Goal: Use online tool/utility: Utilize a website feature to perform a specific function

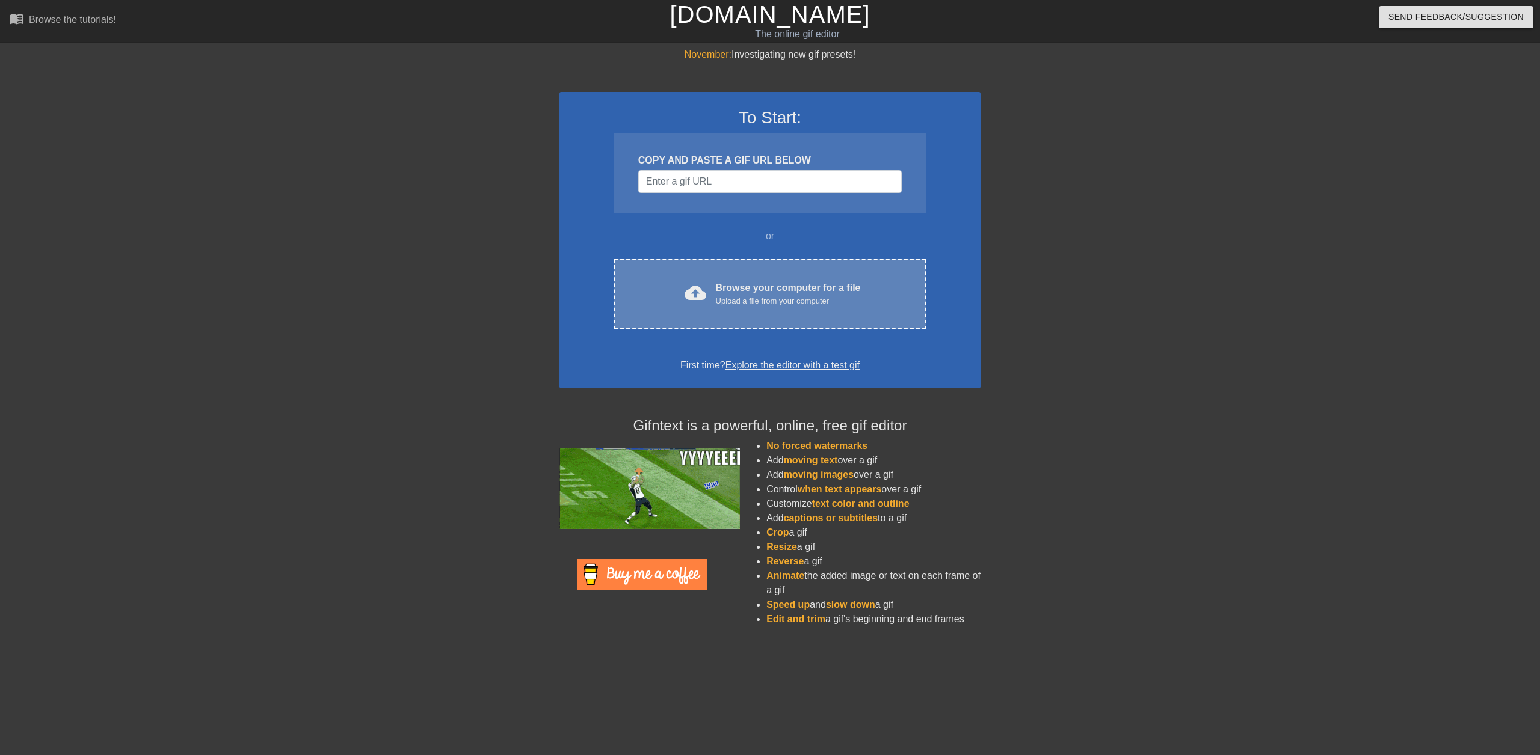
click at [737, 281] on div "Browse your computer for a file Upload a file from your computer" at bounding box center [788, 294] width 145 height 26
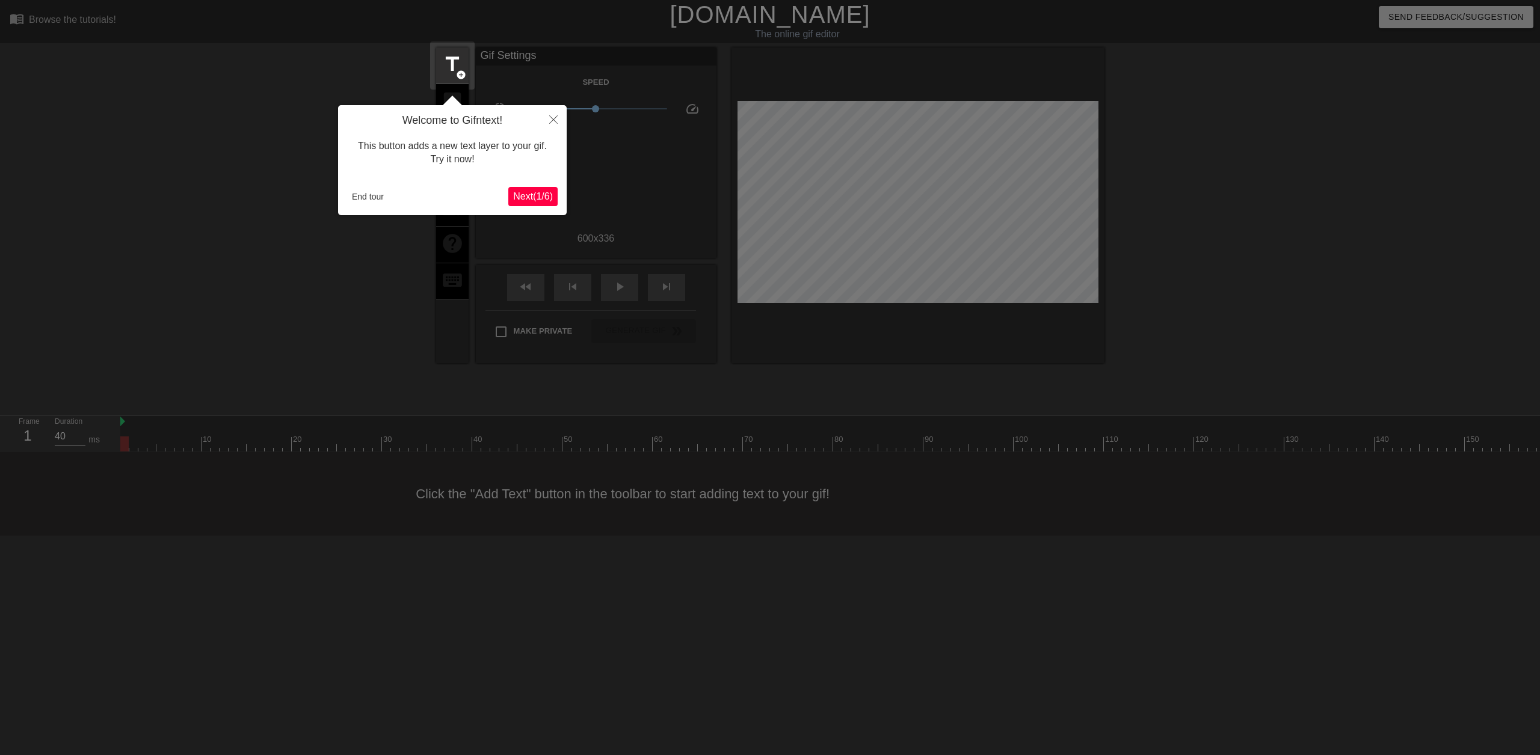
click at [524, 193] on span "Next ( 1 / 6 )" at bounding box center [533, 196] width 40 height 10
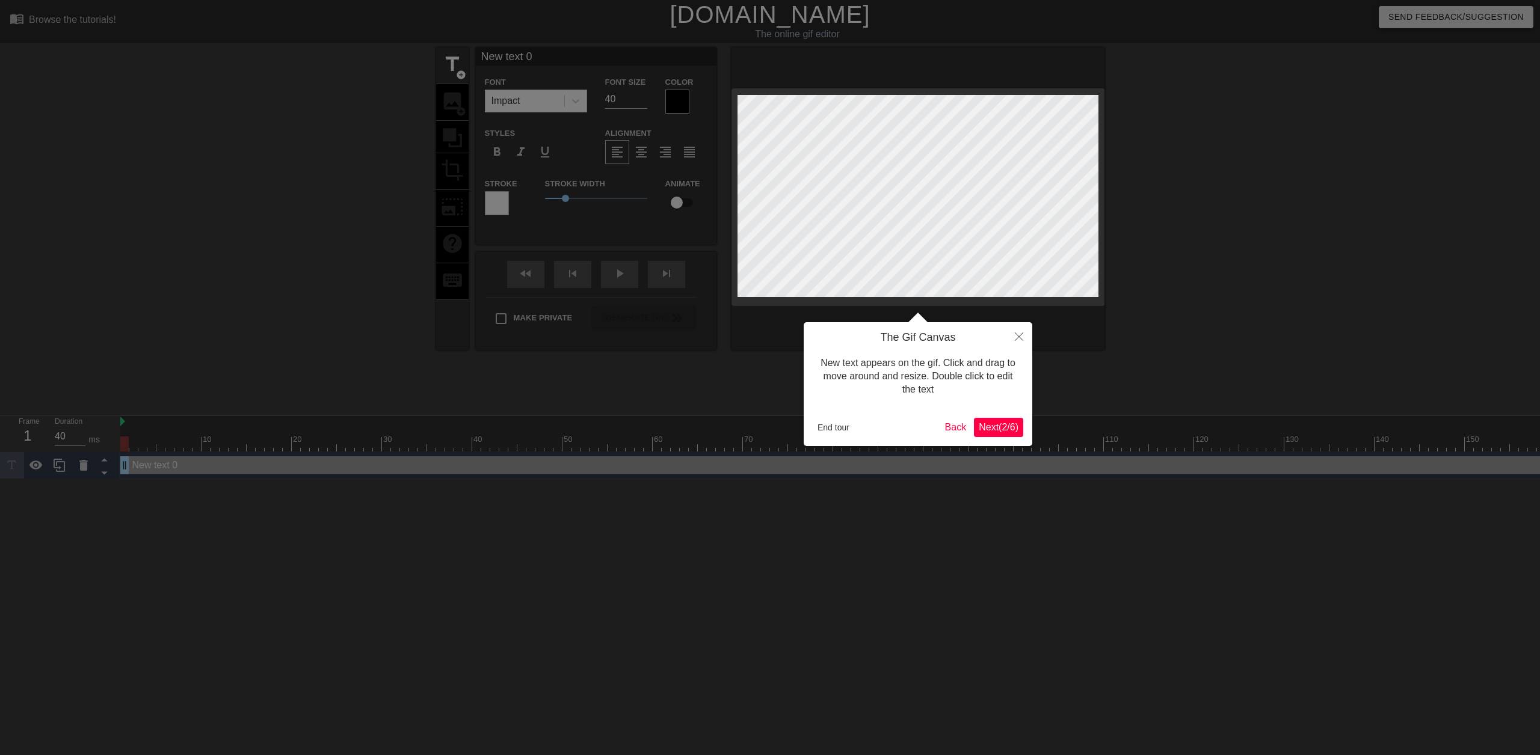
click at [1001, 428] on span "Next ( 2 / 6 )" at bounding box center [999, 427] width 40 height 10
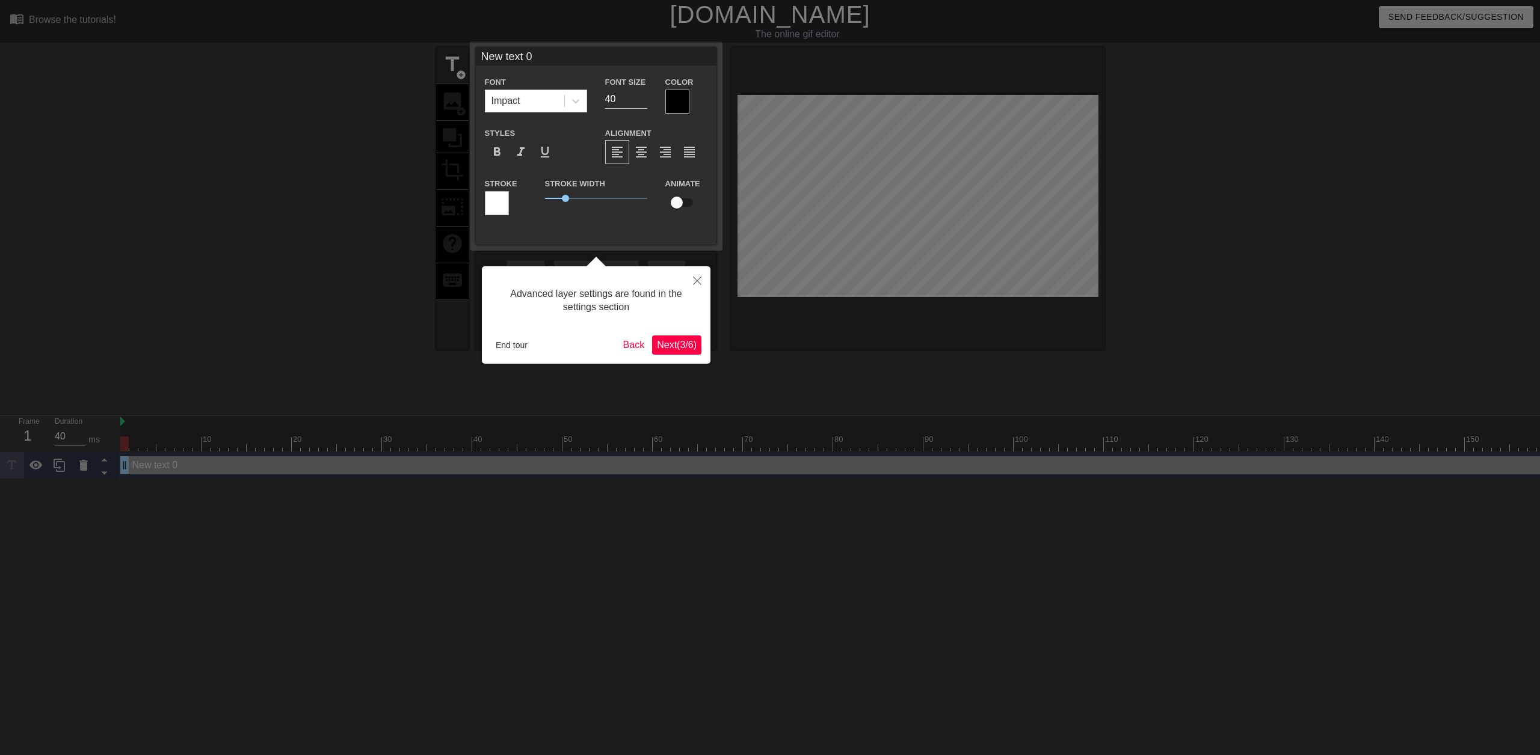
click at [672, 345] on span "Next ( 3 / 6 )" at bounding box center [677, 345] width 40 height 10
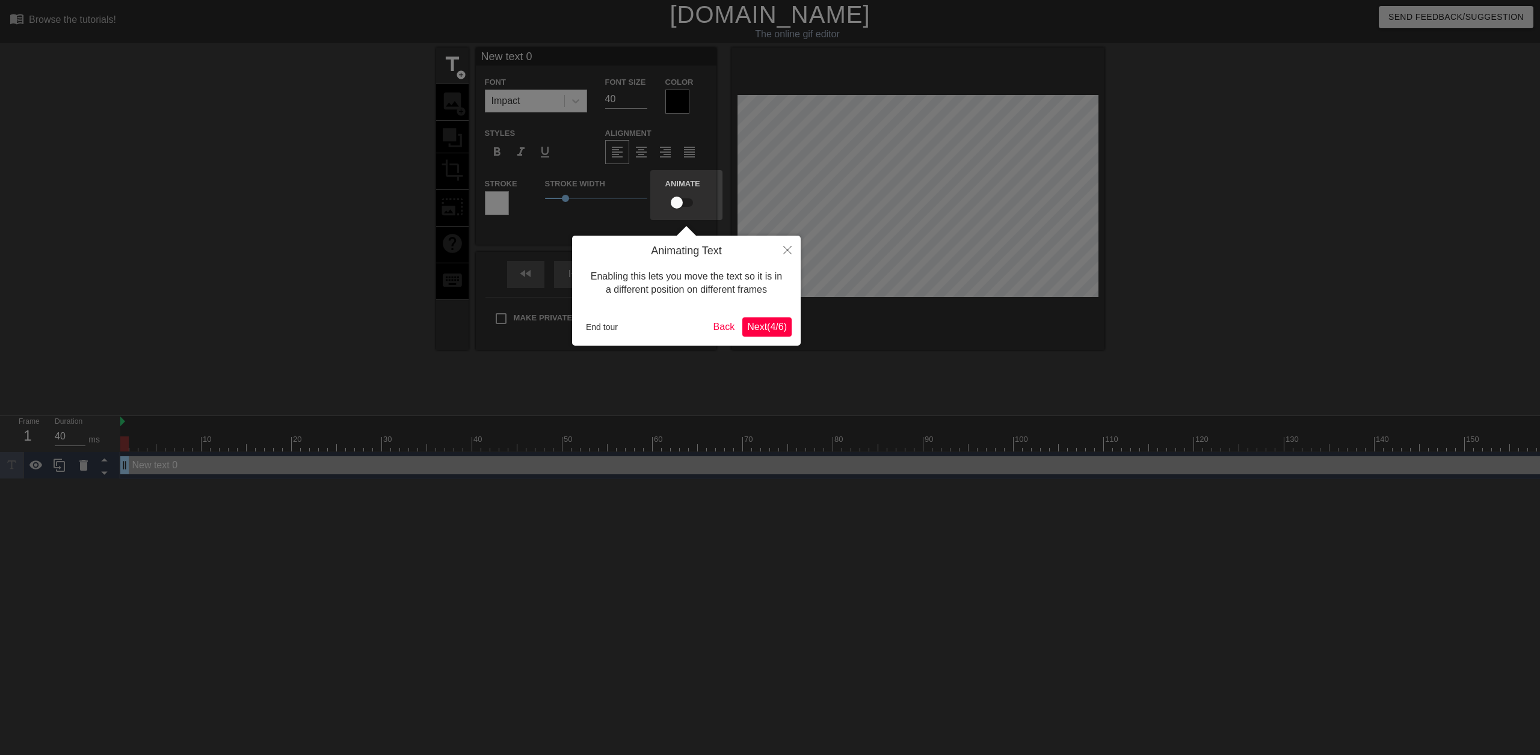
click at [769, 327] on span "Next ( 4 / 6 )" at bounding box center [767, 327] width 40 height 10
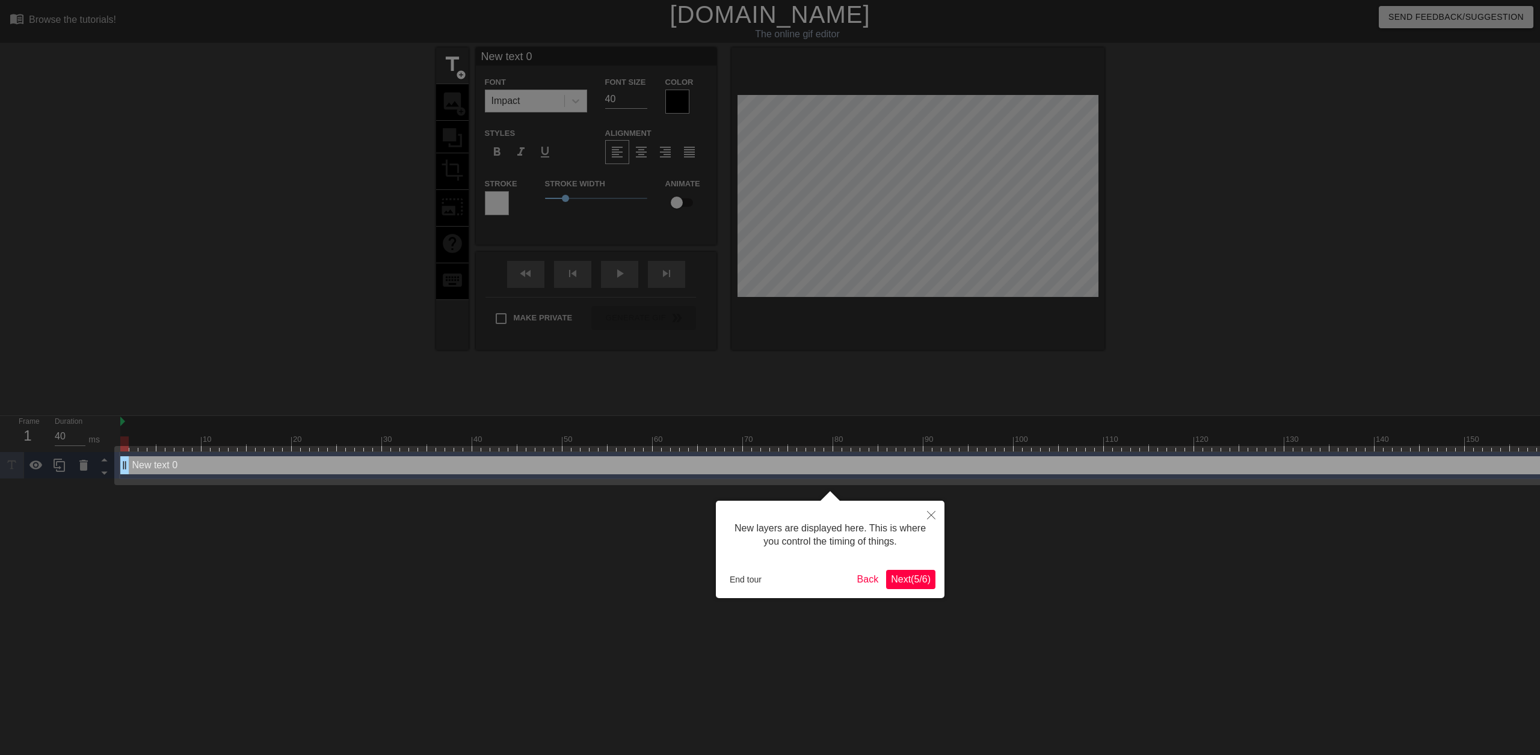
click at [915, 577] on span "Next ( 5 / 6 )" at bounding box center [911, 579] width 40 height 10
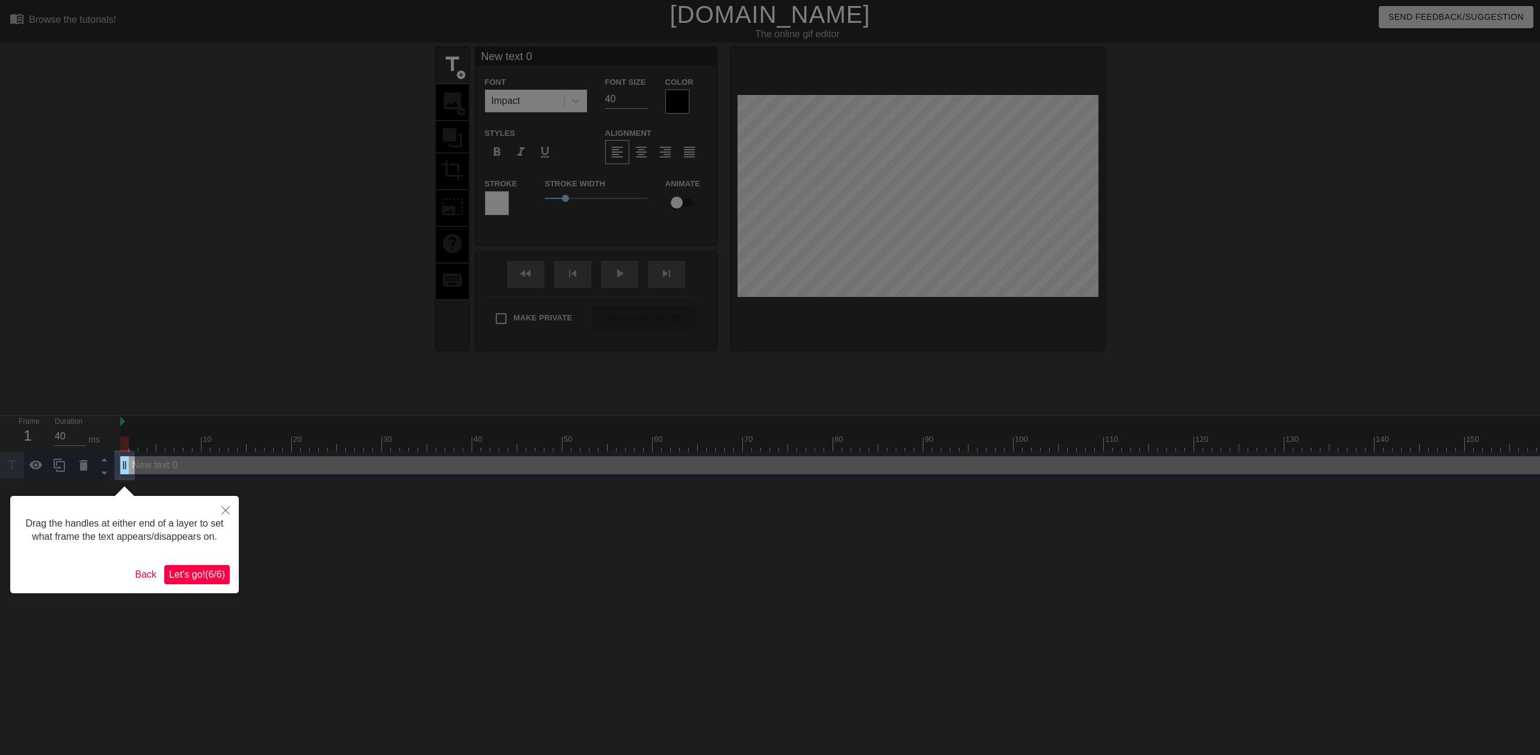
click at [197, 576] on span "Let's go! ( 6 / 6 )" at bounding box center [197, 575] width 56 height 10
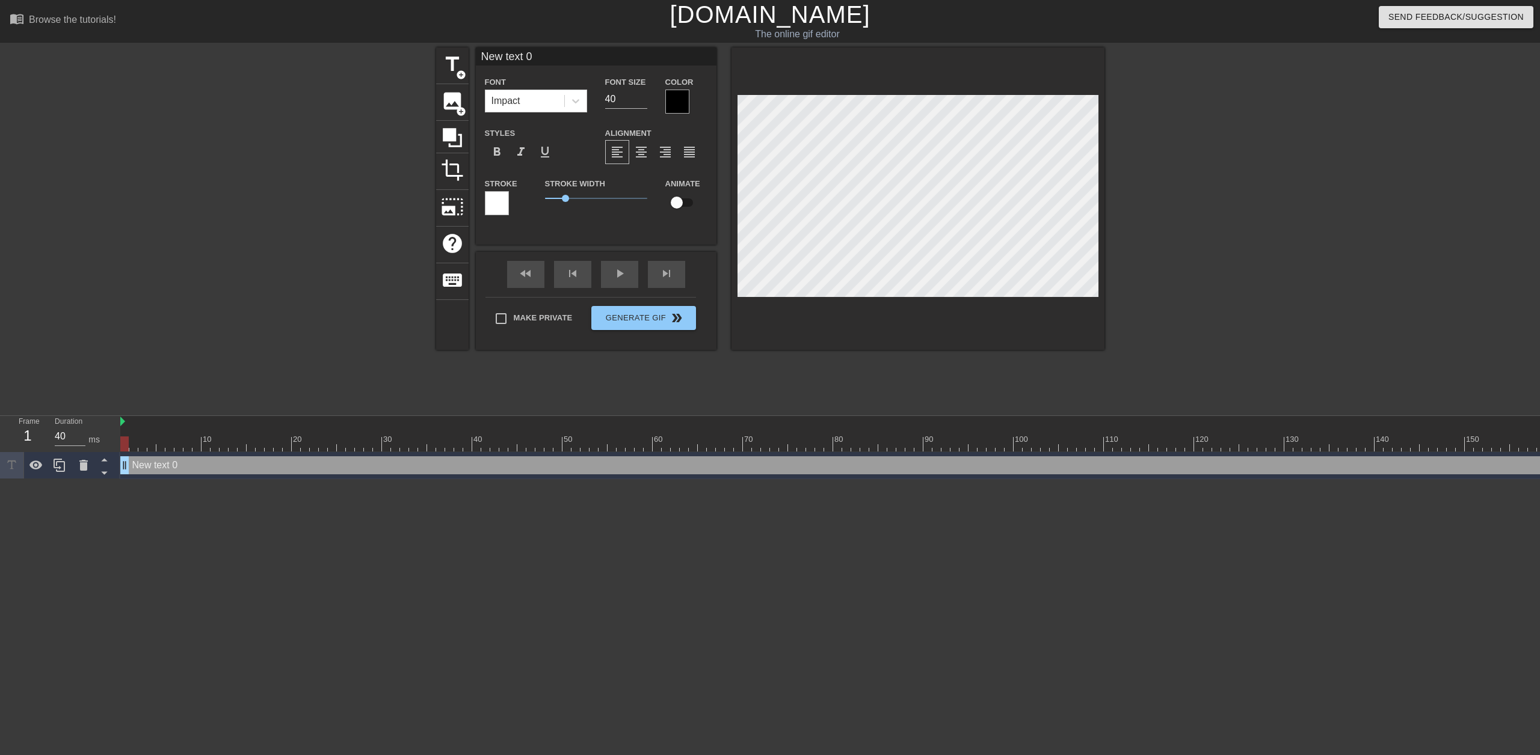
drag, startPoint x: 123, startPoint y: 442, endPoint x: 117, endPoint y: 433, distance: 10.8
click at [117, 433] on div "Frame 1 Duration 40 ms 10 20 30 40 50 60 70 80 90 100 110 120 130 140 150" at bounding box center [770, 447] width 1540 height 63
drag, startPoint x: 123, startPoint y: 440, endPoint x: 1466, endPoint y: 446, distance: 1343.6
click at [1501, 434] on div "10 20 30 40 50 60 70 80 90 100 110 120 130 140 150 160" at bounding box center [1441, 433] width 2643 height 35
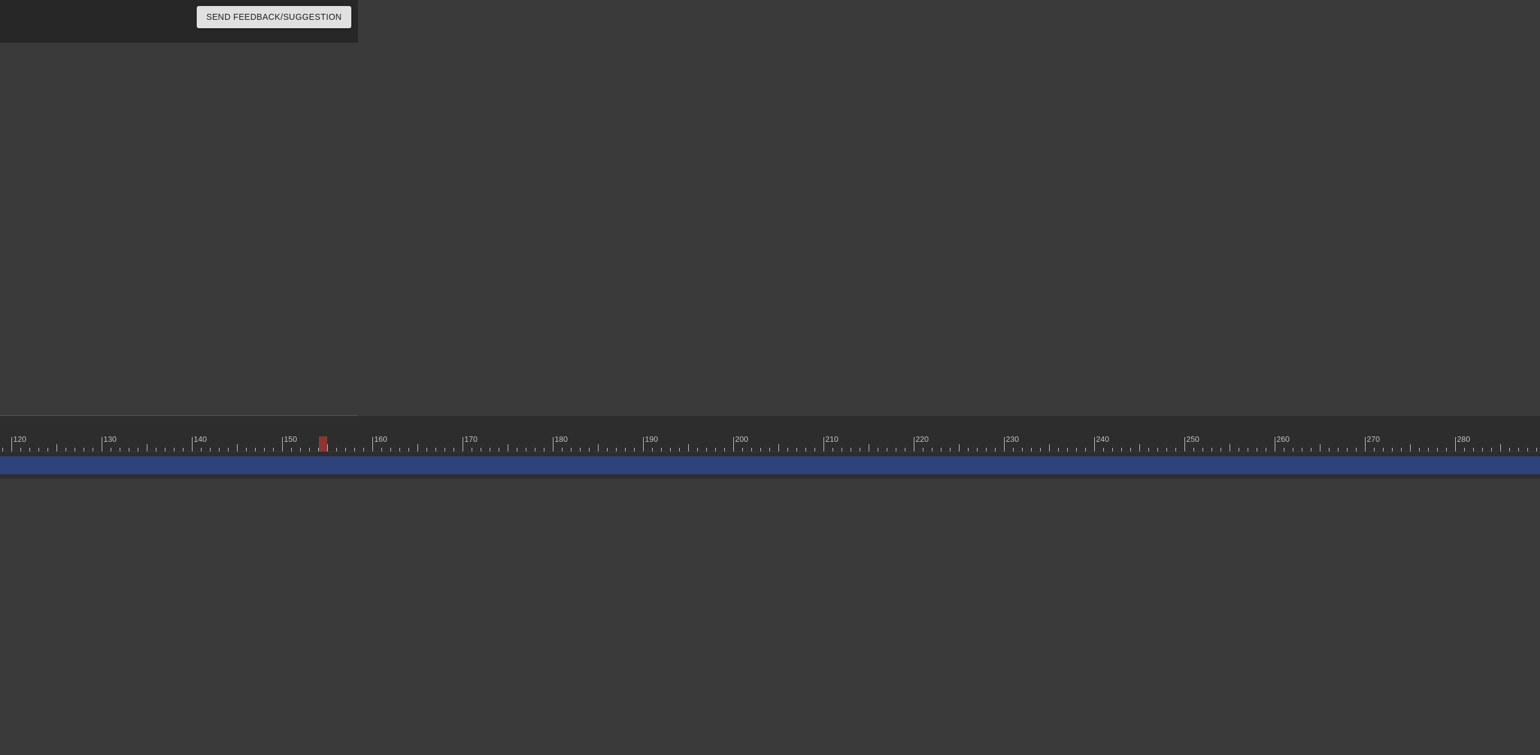
scroll to position [0, 1227]
drag, startPoint x: 1532, startPoint y: 468, endPoint x: 1539, endPoint y: 462, distance: 9.4
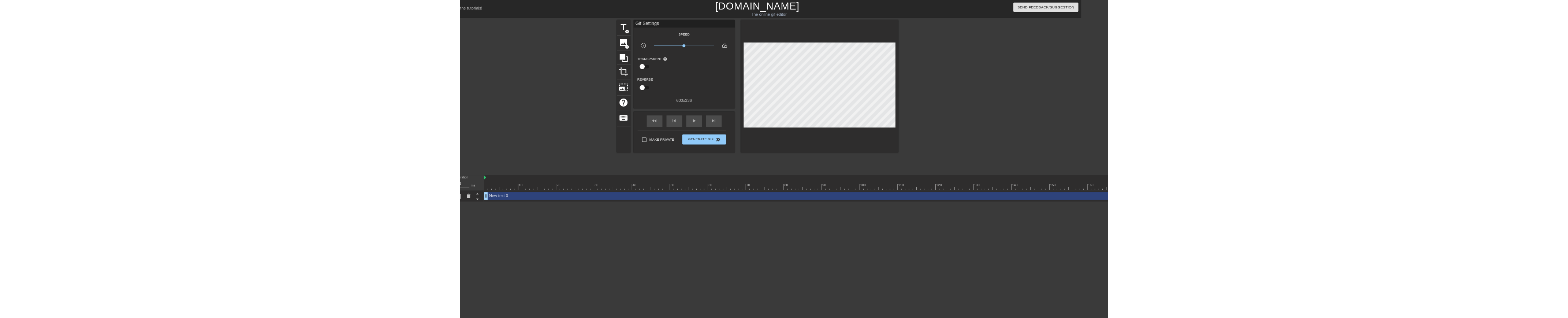
scroll to position [0, 0]
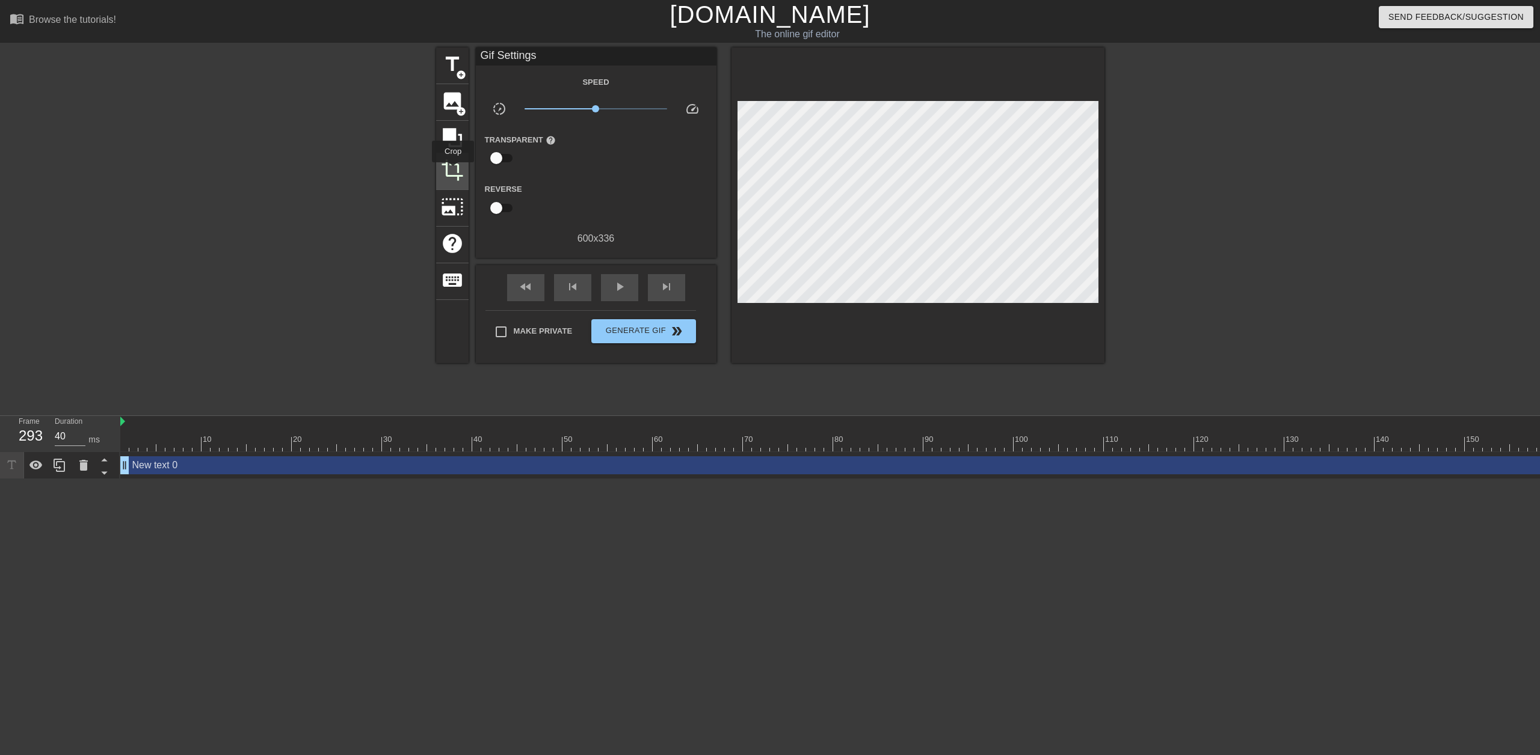
click at [452, 171] on span "crop" at bounding box center [452, 170] width 23 height 23
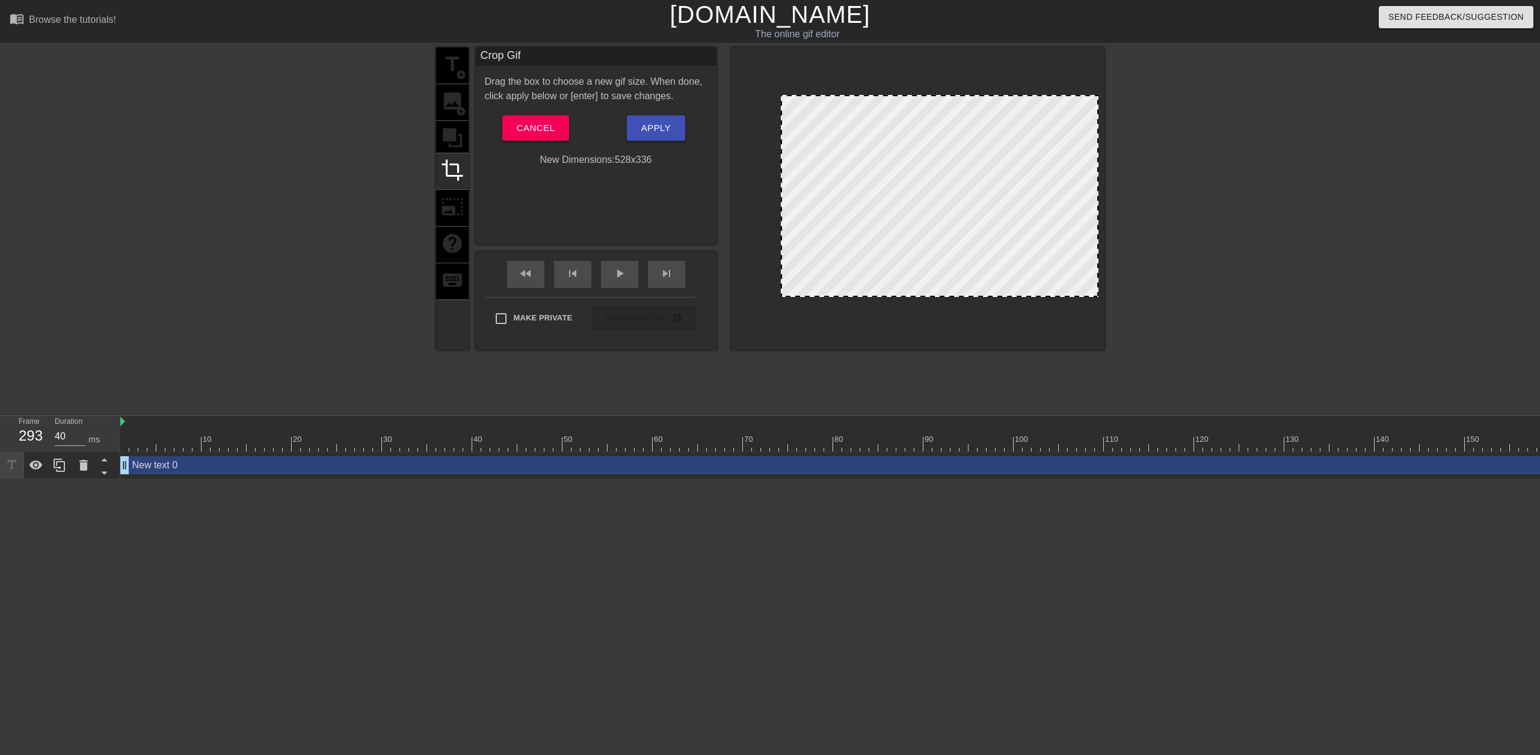
drag, startPoint x: 738, startPoint y: 176, endPoint x: 781, endPoint y: 161, distance: 45.6
drag, startPoint x: 1095, startPoint y: 186, endPoint x: 1048, endPoint y: 168, distance: 49.7
click at [656, 130] on span "Apply" at bounding box center [655, 128] width 29 height 16
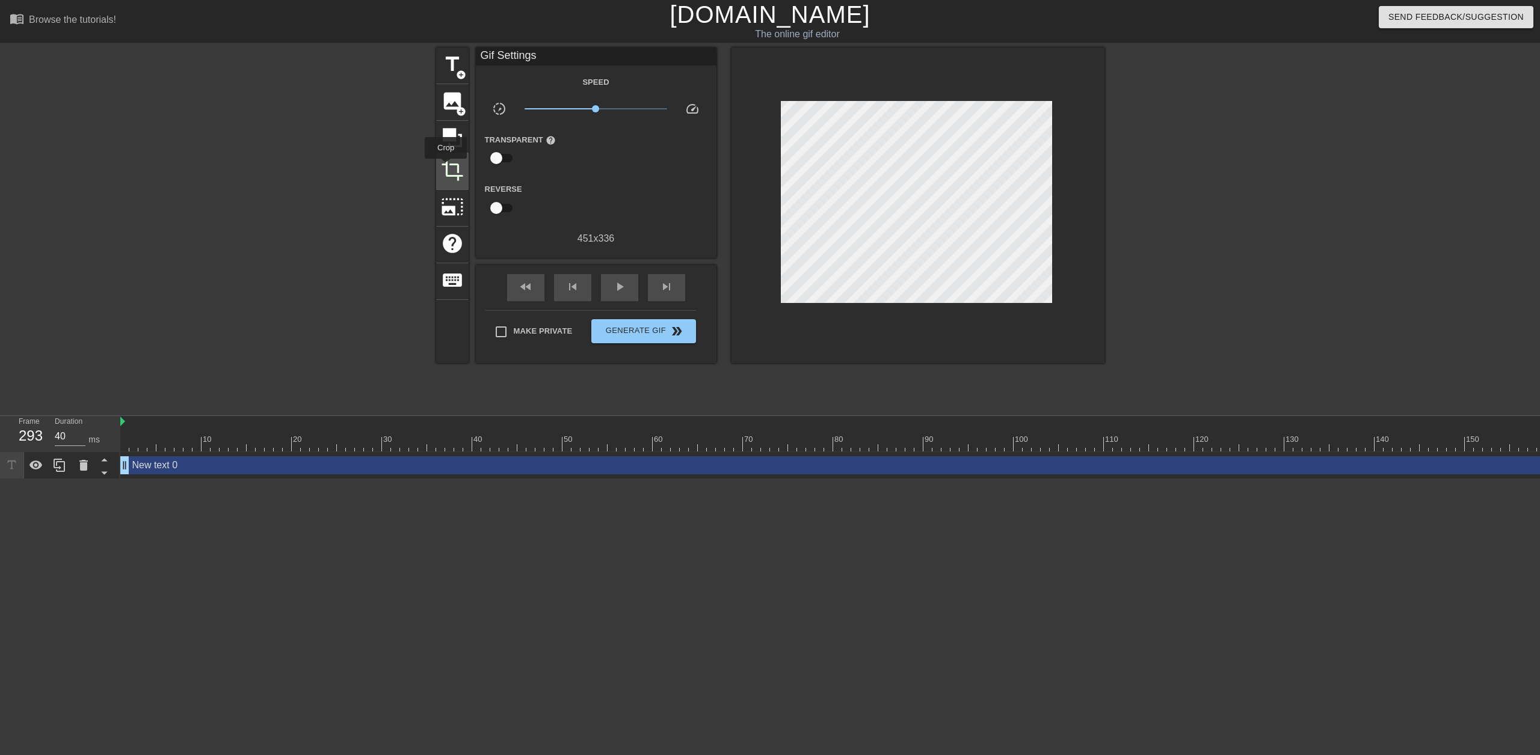
click at [446, 167] on span "crop" at bounding box center [452, 170] width 23 height 23
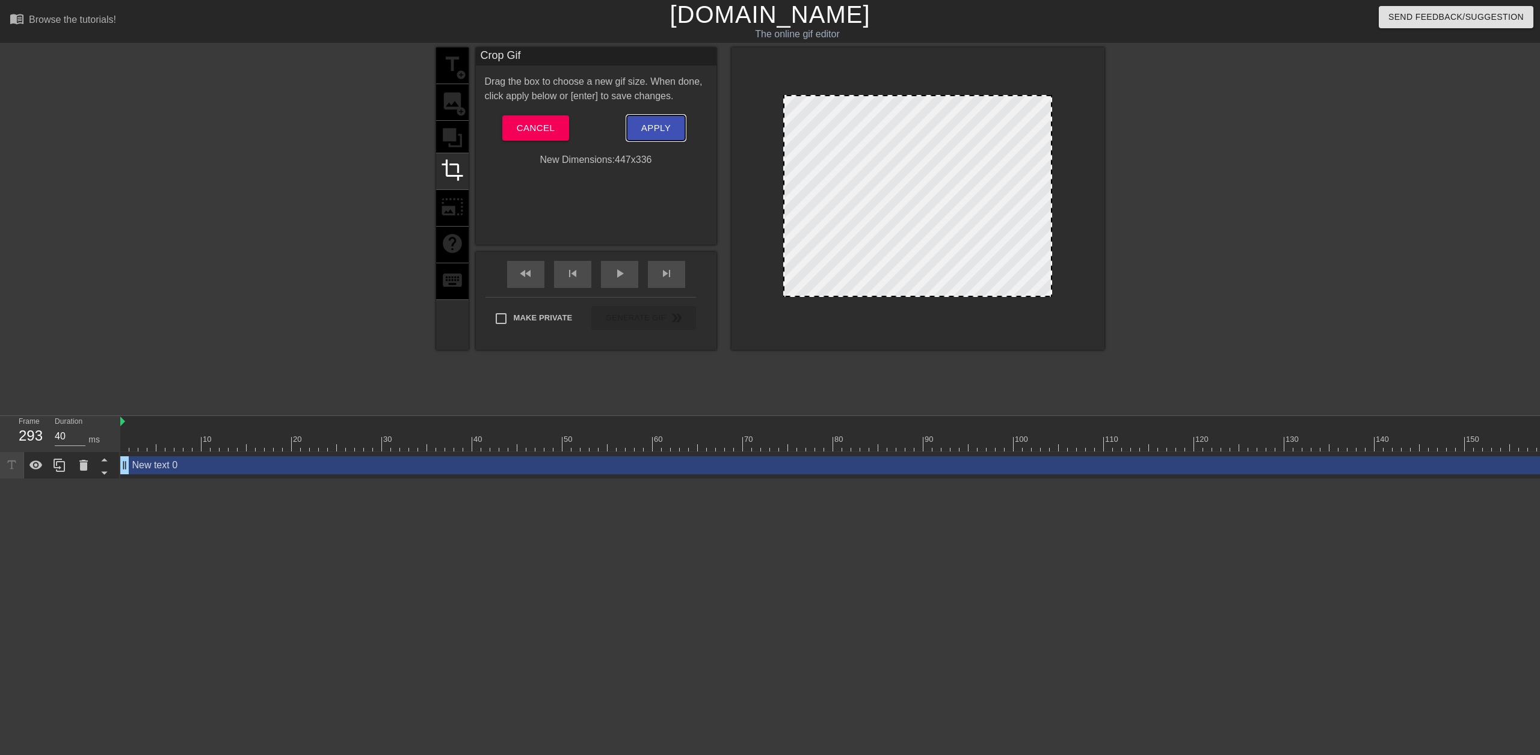
click at [662, 128] on span "Apply" at bounding box center [655, 128] width 29 height 16
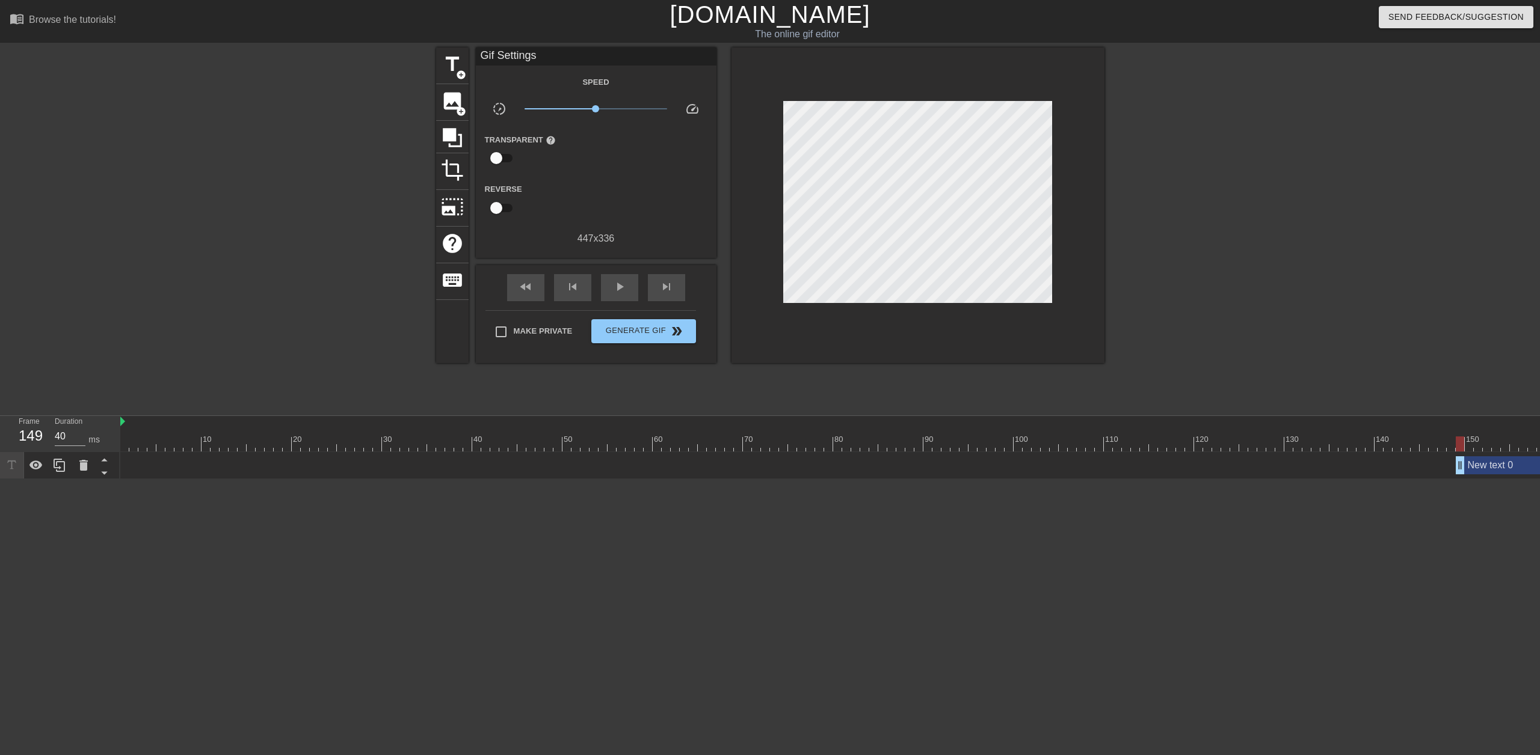
drag, startPoint x: 126, startPoint y: 465, endPoint x: 1463, endPoint y: 485, distance: 1337.2
click at [1463, 479] on html "menu_book Browse the tutorials! [DOMAIN_NAME] The online gif editor Send Feedba…" at bounding box center [770, 239] width 1540 height 479
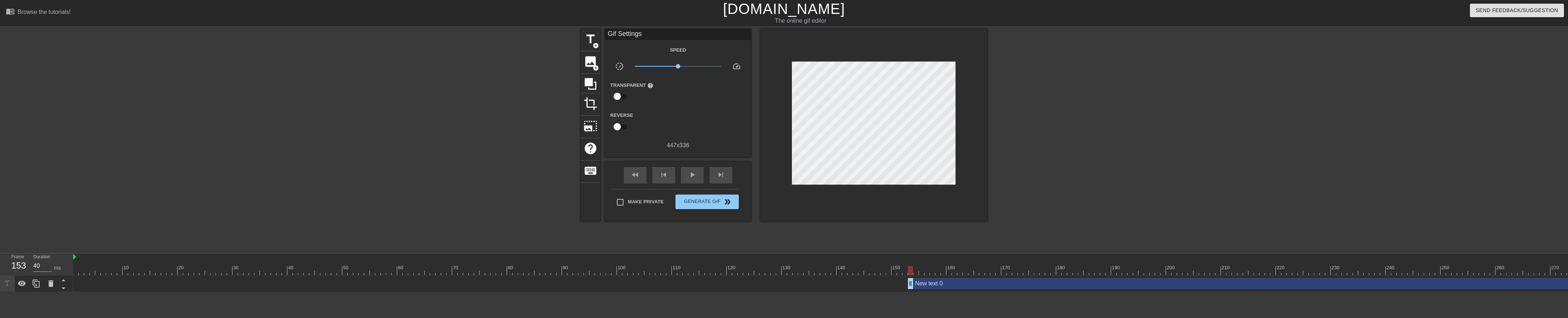
type input "30"
drag, startPoint x: 889, startPoint y: 284, endPoint x: 931, endPoint y: 277, distance: 42.6
click at [931, 277] on div "New text 0 drag_handle drag_handle" at bounding box center [877, 283] width 1609 height 16
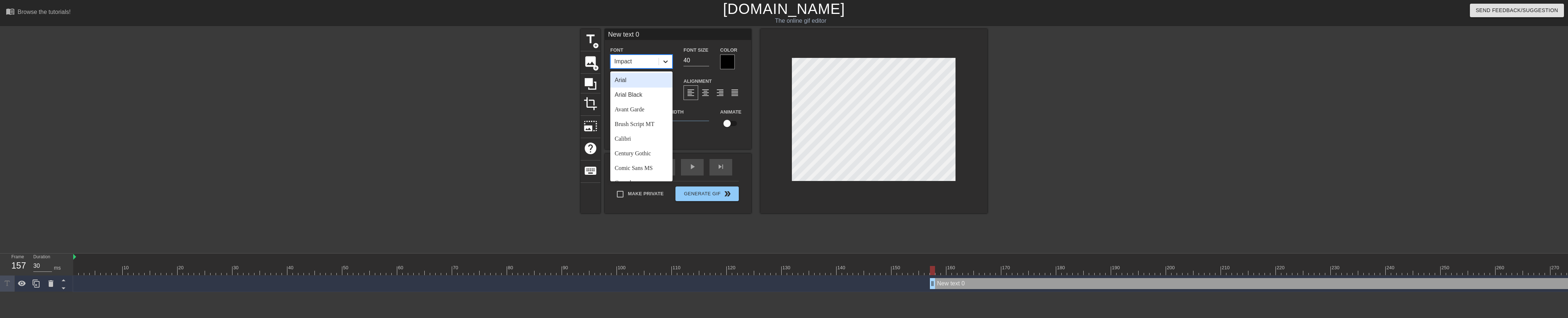
click at [668, 61] on icon at bounding box center [665, 62] width 7 height 7
click at [635, 169] on div "Comic Sans MS" at bounding box center [642, 168] width 62 height 15
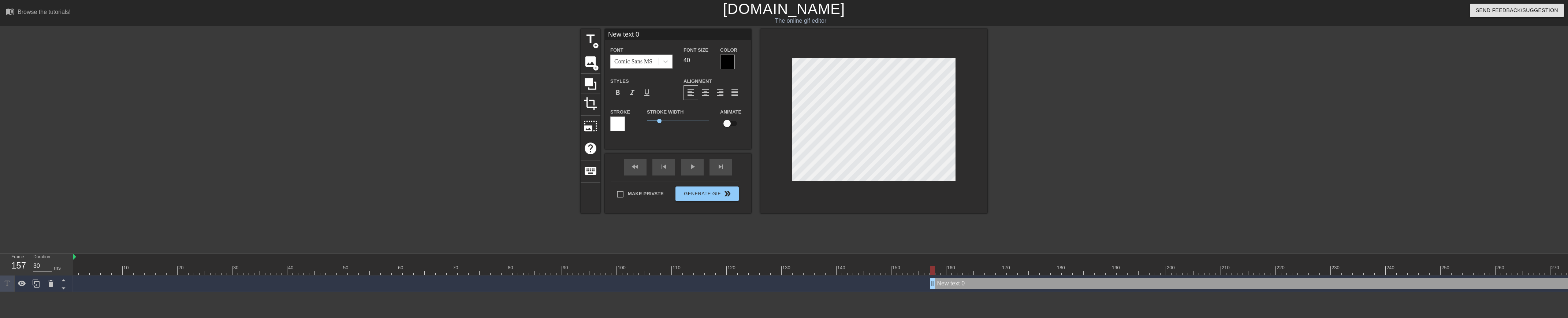
scroll to position [1, 1]
type input "M"
type textarea "M"
type input "Mi"
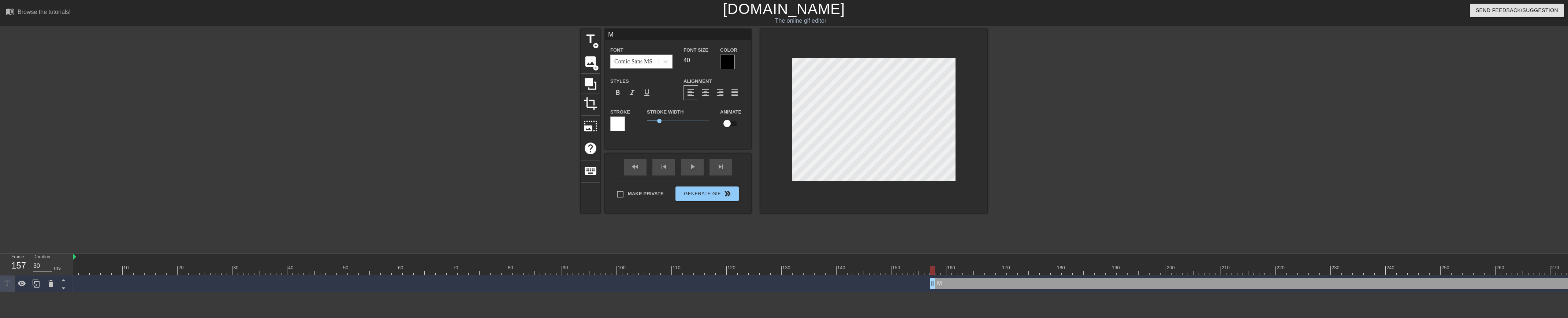
type textarea "Mi"
type input "M"
type textarea "M"
type input "MI"
type textarea "MI"
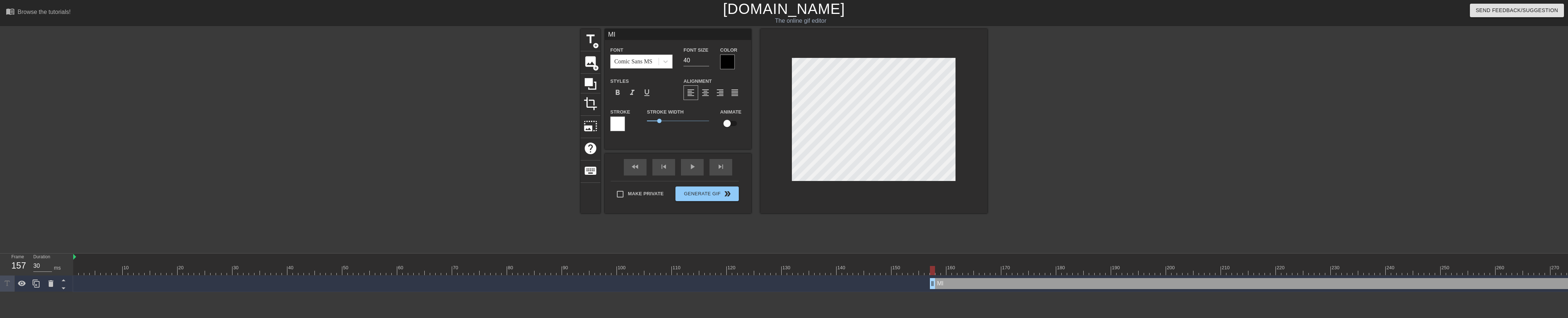
type input "MIL"
type textarea "MIL"
type input "MILK"
type textarea "MILK"
type input "MILKM"
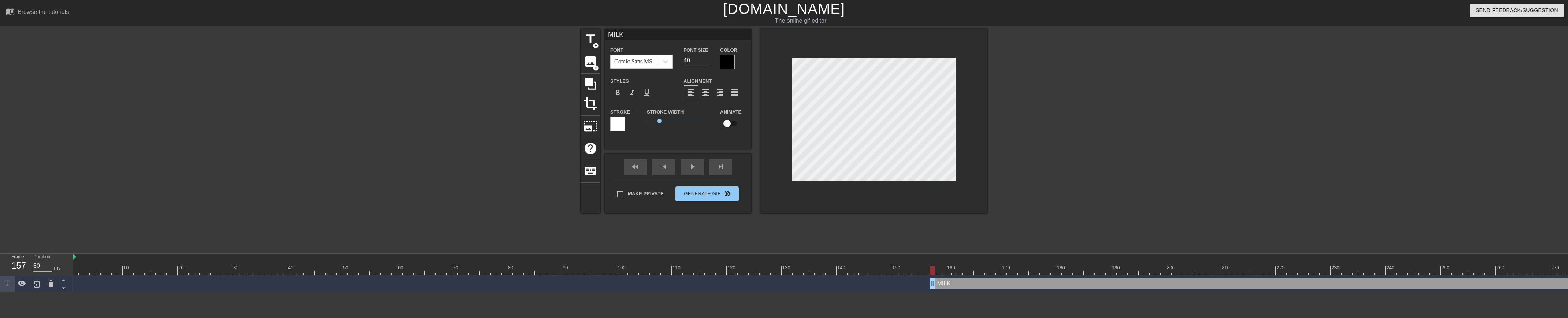
type textarea "MILKM"
type input "MILKME"
type textarea "MILKME"
type input "MILKMEN"
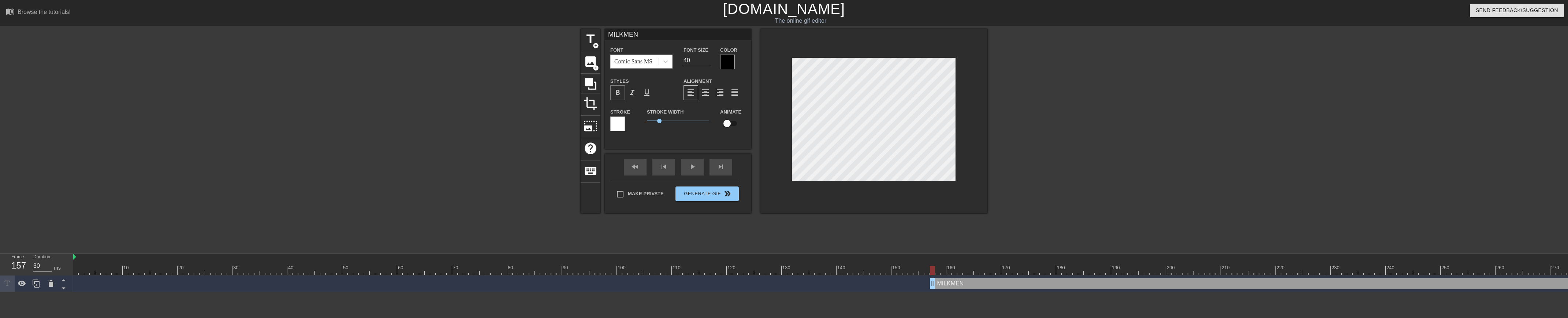
type textarea "MILKMEN"
click at [620, 91] on span "format_bold" at bounding box center [617, 93] width 9 height 9
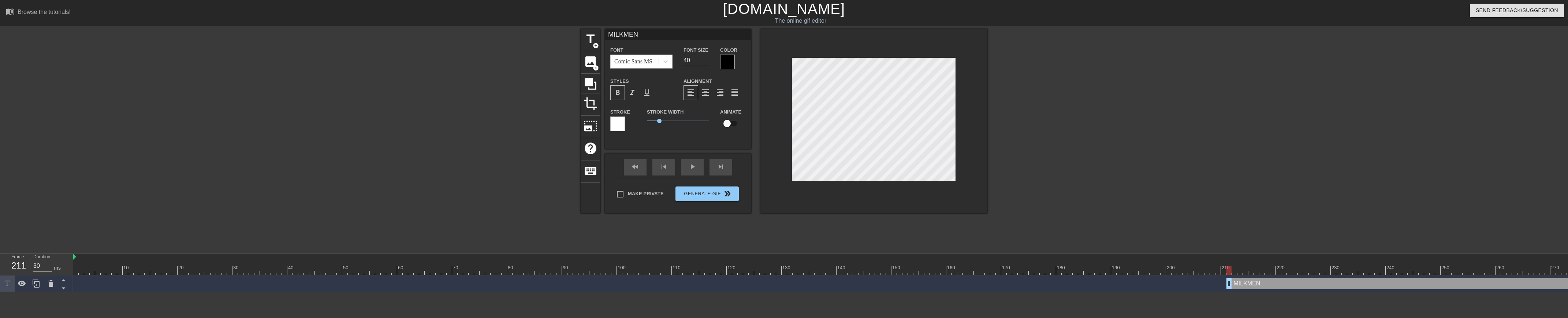
drag, startPoint x: 933, startPoint y: 283, endPoint x: 1227, endPoint y: 283, distance: 294.0
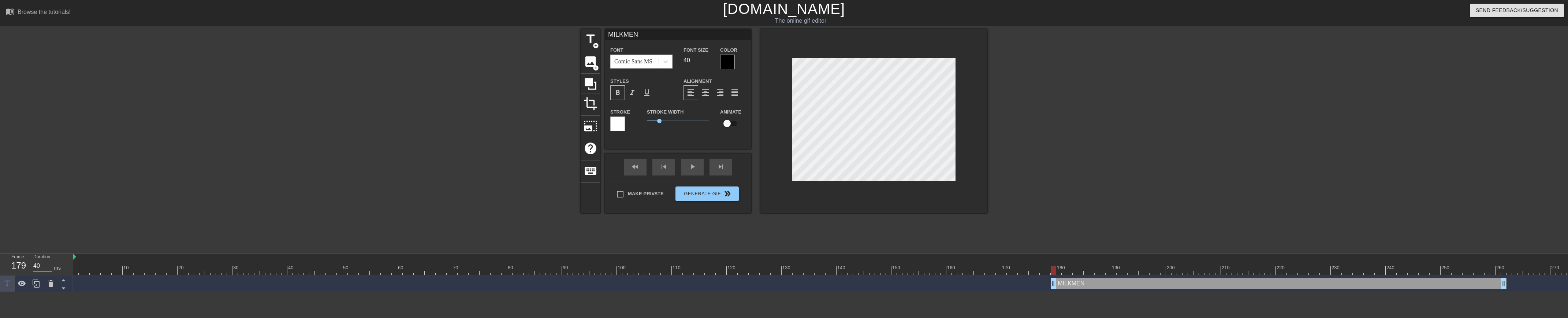
drag, startPoint x: 1567, startPoint y: 284, endPoint x: 1393, endPoint y: 283, distance: 174.0
click at [937, 283] on div "MILKMEN drag_handle drag_handle" at bounding box center [1278, 283] width 456 height 11
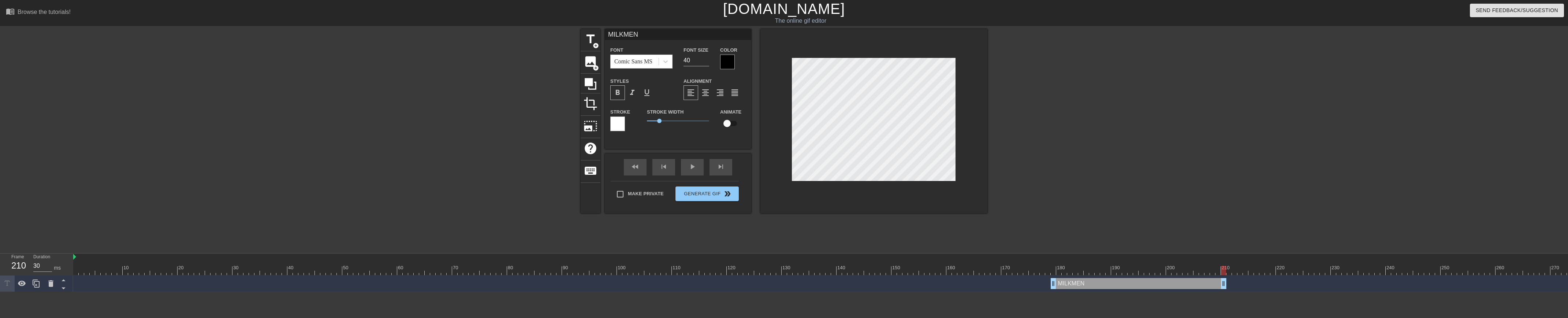
drag, startPoint x: 1502, startPoint y: 283, endPoint x: 1223, endPoint y: 278, distance: 279.0
drag, startPoint x: 1223, startPoint y: 268, endPoint x: 1051, endPoint y: 266, distance: 172.0
click at [937, 266] on div at bounding box center [1053, 270] width 5 height 9
drag, startPoint x: 1051, startPoint y: 285, endPoint x: 959, endPoint y: 274, distance: 92.7
click at [937, 274] on div "10 20 30 40 50 60 70 80 90 100 110 120 130 140 150 160" at bounding box center [821, 272] width 1495 height 38
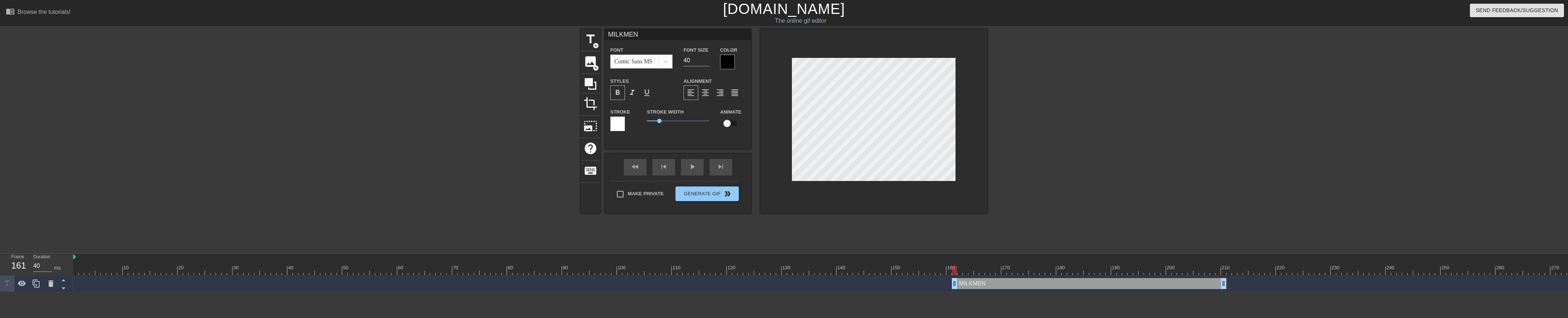
drag, startPoint x: 959, startPoint y: 284, endPoint x: 956, endPoint y: 283, distance: 3.2
type input "30"
drag, startPoint x: 954, startPoint y: 281, endPoint x: 961, endPoint y: 278, distance: 7.6
click at [592, 146] on span "help" at bounding box center [590, 148] width 14 height 14
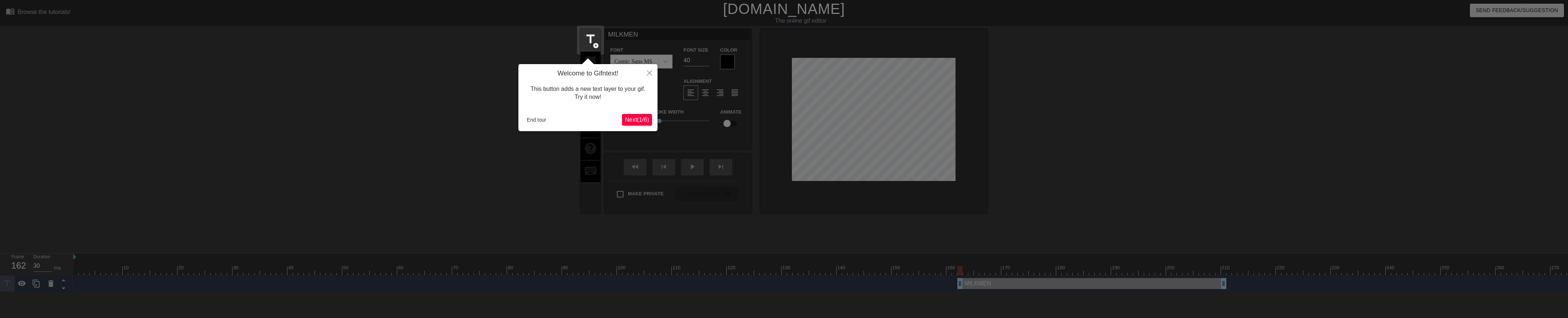
click at [632, 118] on span "Next ( 1 / 6 )" at bounding box center [637, 119] width 24 height 6
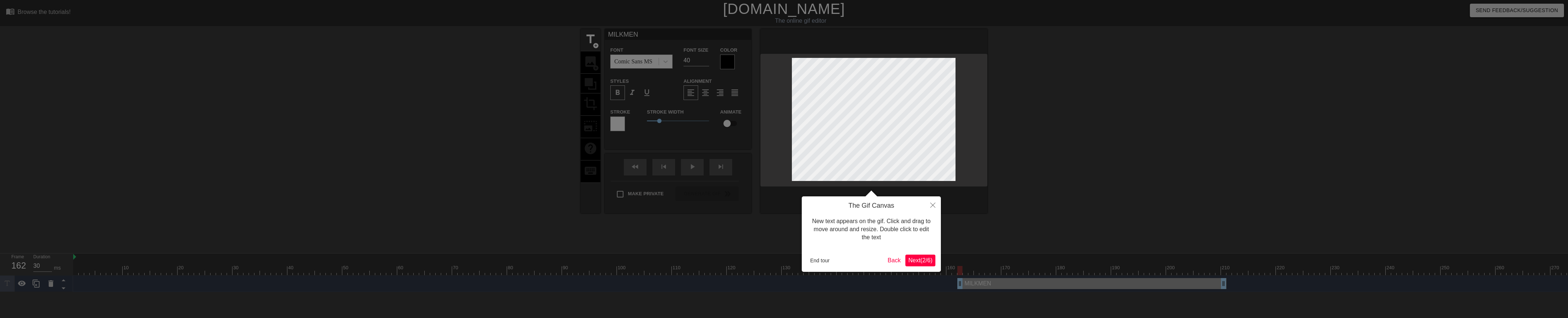
click at [919, 259] on span "Next ( 2 / 6 )" at bounding box center [920, 260] width 24 height 6
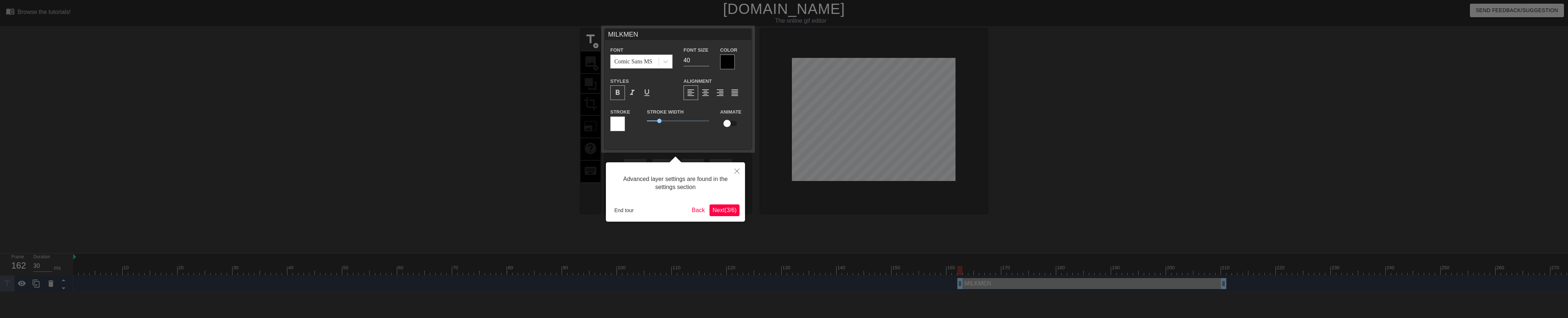
click at [719, 209] on span "Next ( 3 / 6 )" at bounding box center [724, 210] width 24 height 6
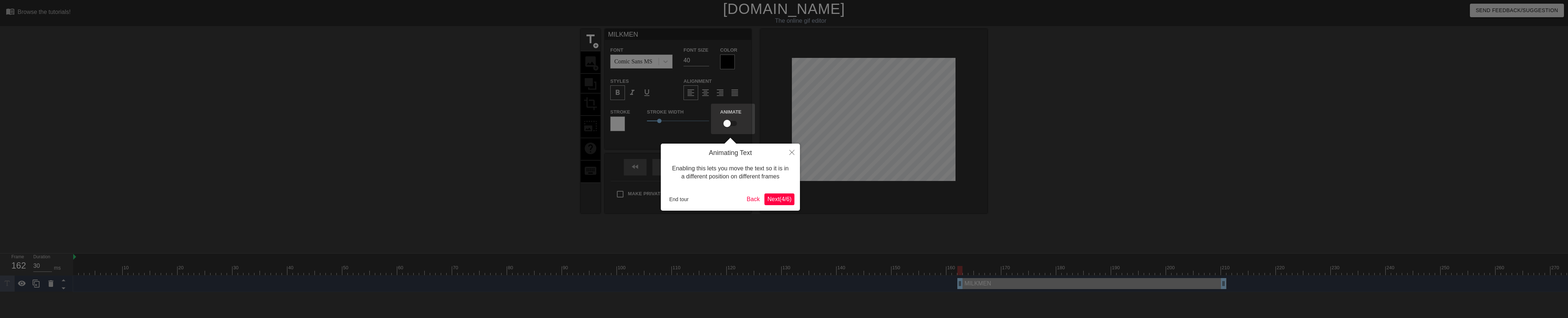
click at [779, 196] on span "Next ( 4 / 6 )" at bounding box center [780, 199] width 24 height 6
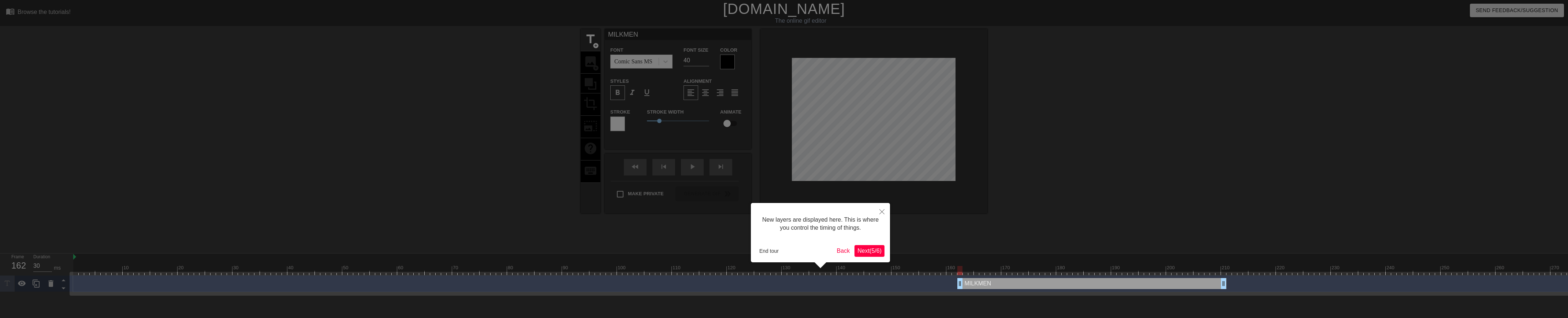
click at [871, 250] on span "Next ( 5 / 6 )" at bounding box center [870, 251] width 24 height 6
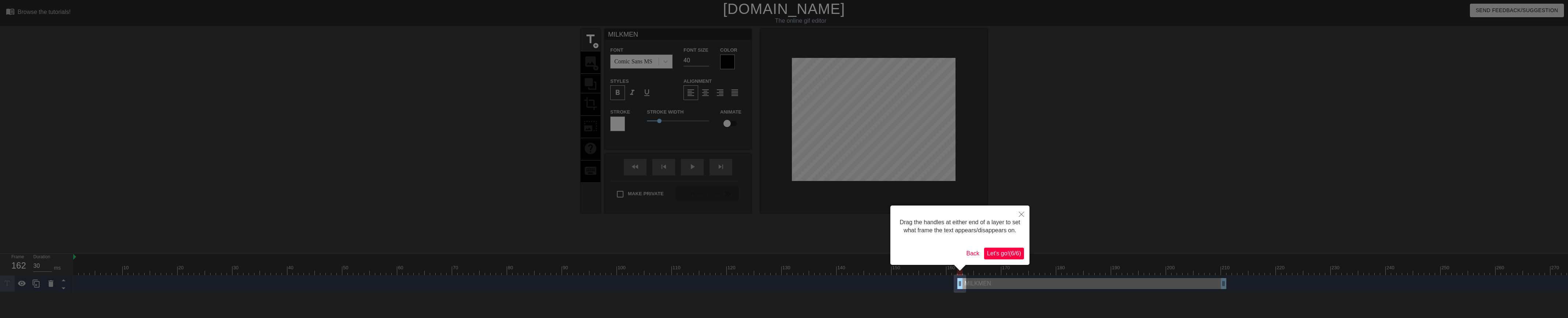
click at [937, 253] on span "Let's go! ( 6 / 6 )" at bounding box center [1004, 253] width 34 height 6
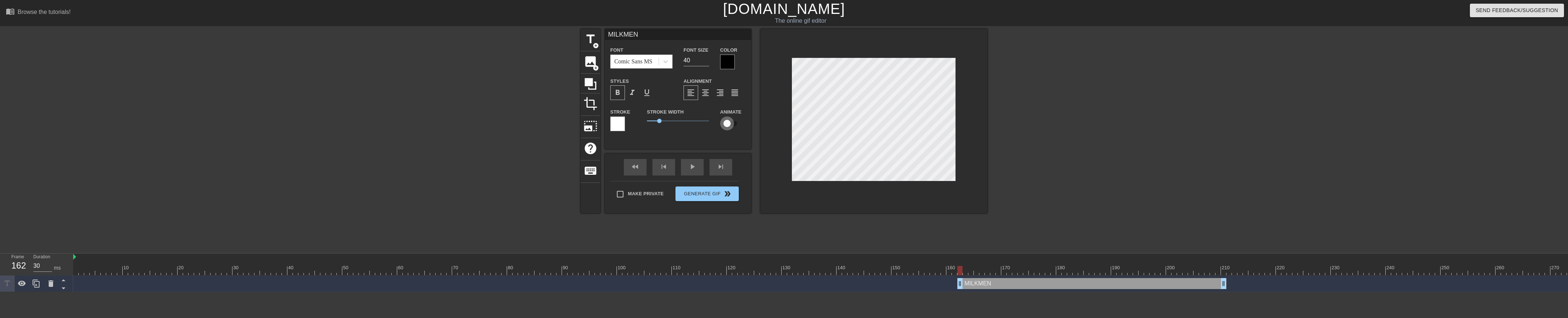
click at [732, 124] on input "checkbox" at bounding box center [727, 123] width 42 height 14
checkbox input "true"
drag, startPoint x: 959, startPoint y: 284, endPoint x: 953, endPoint y: 284, distance: 6.0
drag, startPoint x: 948, startPoint y: 283, endPoint x: 960, endPoint y: 283, distance: 12.0
click at [937, 283] on div "MILKMEN drag_handle drag_handle lens" at bounding box center [877, 283] width 1609 height 11
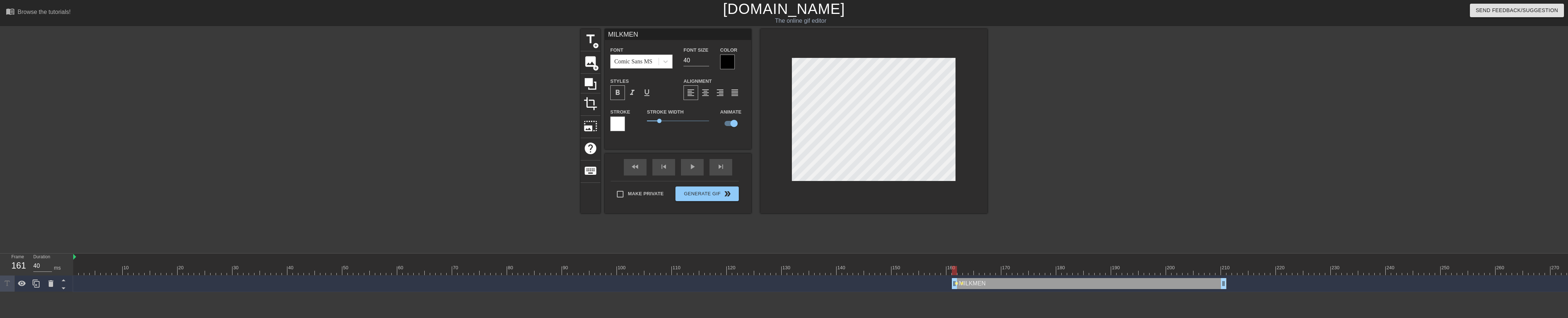
drag, startPoint x: 959, startPoint y: 282, endPoint x: 954, endPoint y: 282, distance: 5.0
click at [937, 282] on div "MILKMEN drag_handle drag_handle lens lens" at bounding box center [877, 283] width 1609 height 11
drag, startPoint x: 954, startPoint y: 284, endPoint x: 942, endPoint y: 282, distance: 12.2
drag, startPoint x: 942, startPoint y: 284, endPoint x: 933, endPoint y: 284, distance: 9.0
drag, startPoint x: 930, startPoint y: 286, endPoint x: 925, endPoint y: 286, distance: 5.0
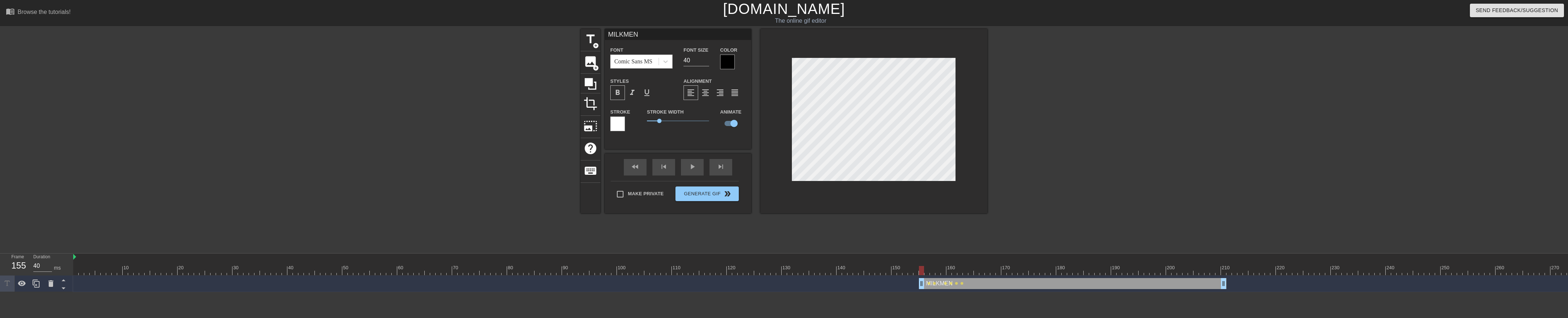
drag, startPoint x: 927, startPoint y: 287, endPoint x: 923, endPoint y: 286, distance: 4.1
drag, startPoint x: 920, startPoint y: 287, endPoint x: 914, endPoint y: 286, distance: 6.1
type input "30"
drag, startPoint x: 914, startPoint y: 287, endPoint x: 909, endPoint y: 288, distance: 5.1
click at [690, 193] on div "Make Private Generate Gif double_arrow" at bounding box center [674, 196] width 128 height 29
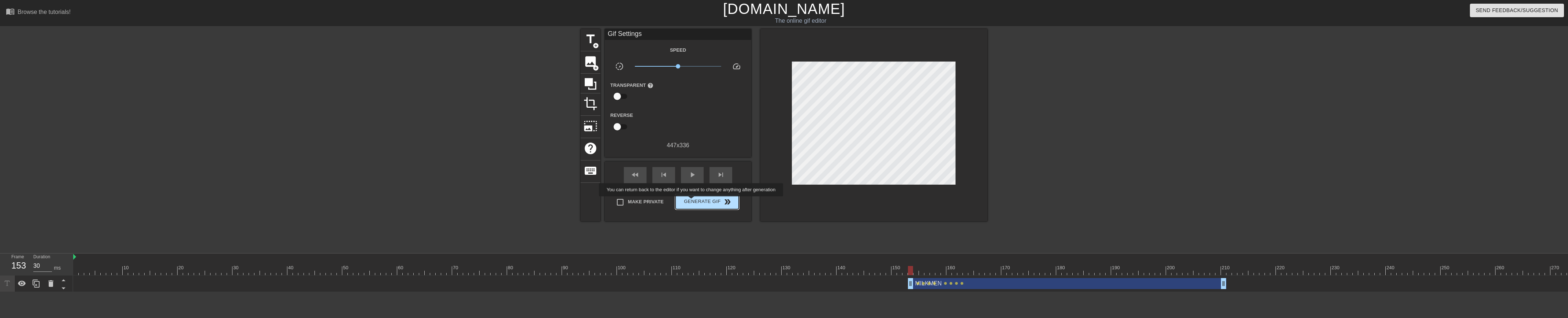
click at [692, 202] on span "Generate Gif double_arrow" at bounding box center [707, 202] width 57 height 9
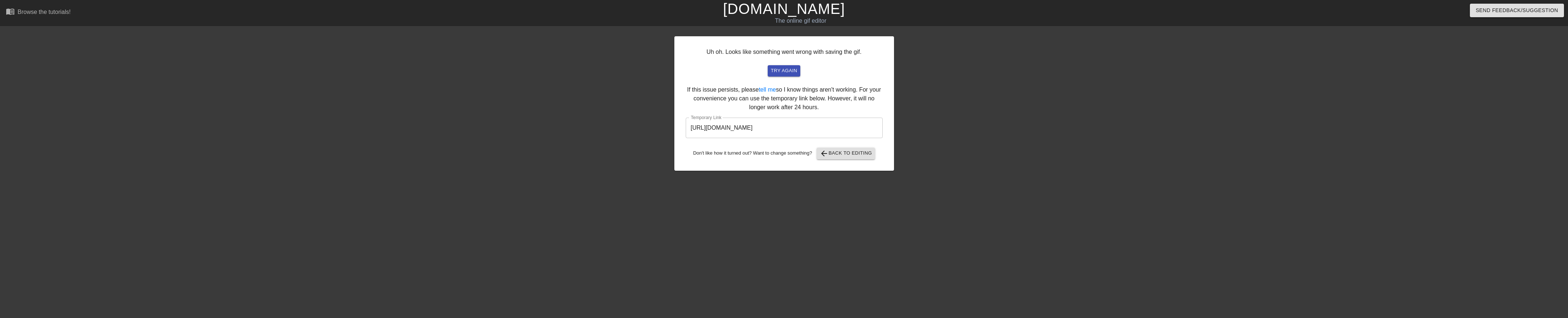
click at [812, 125] on input "[URL][DOMAIN_NAME]" at bounding box center [785, 128] width 197 height 21
click at [811, 125] on input "[URL][DOMAIN_NAME]" at bounding box center [785, 128] width 197 height 21
